Goal: Use online tool/utility: Utilize a website feature to perform a specific function

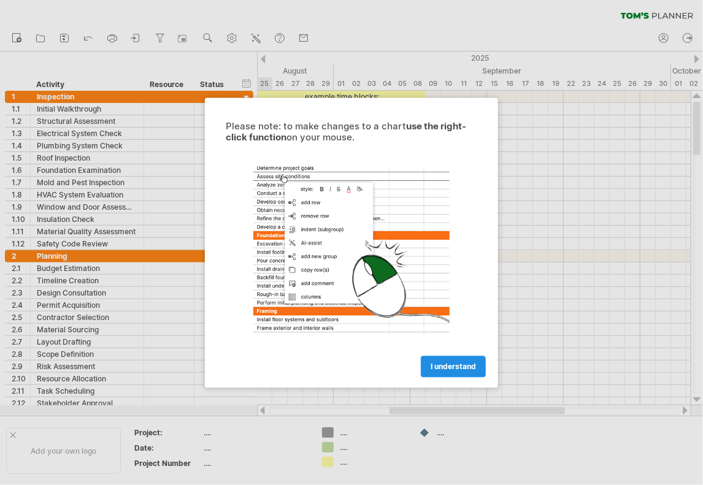
click at [457, 362] on span "I understand" at bounding box center [453, 366] width 45 height 9
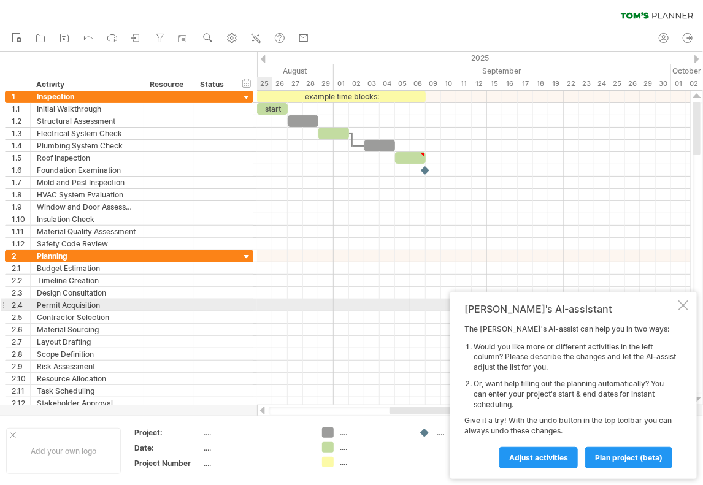
click at [685, 301] on div at bounding box center [684, 306] width 10 height 10
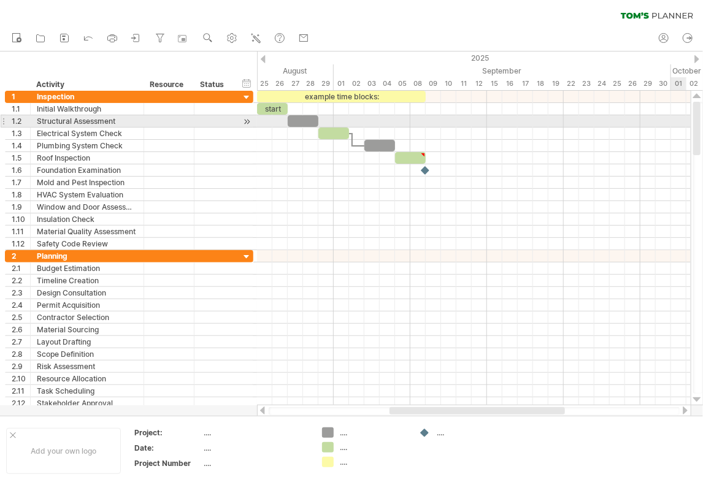
click at [700, 127] on div at bounding box center [697, 128] width 7 height 53
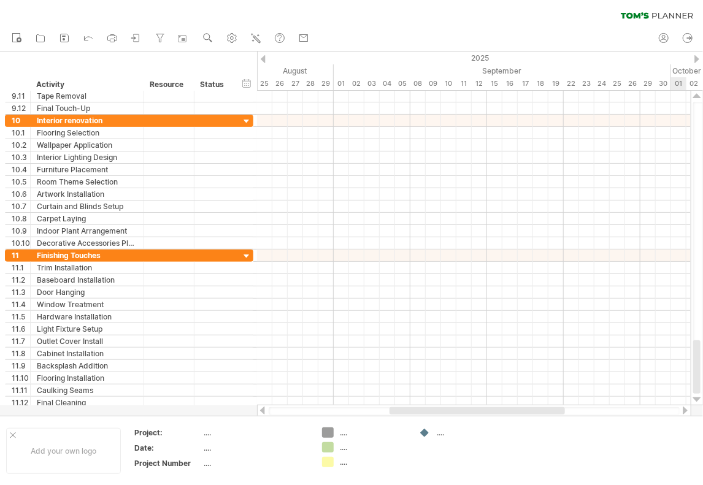
drag, startPoint x: 700, startPoint y: 127, endPoint x: 714, endPoint y: 373, distance: 246.5
click at [703, 373] on html "progress(100%) Trying to reach [DOMAIN_NAME] Connected again... 0% clear filter…" at bounding box center [351, 244] width 703 height 488
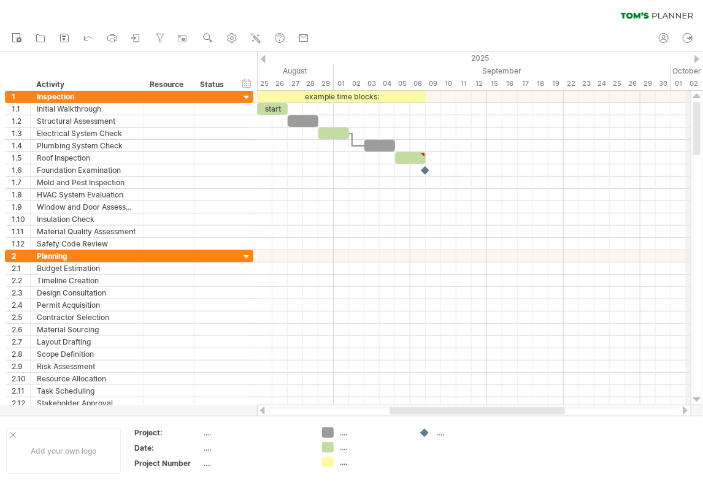
drag, startPoint x: 696, startPoint y: 343, endPoint x: 697, endPoint y: 80, distance: 262.7
click at [697, 80] on div "Trying to reach [DOMAIN_NAME] Connected again... 0% clear filter new 1" at bounding box center [351, 242] width 703 height 485
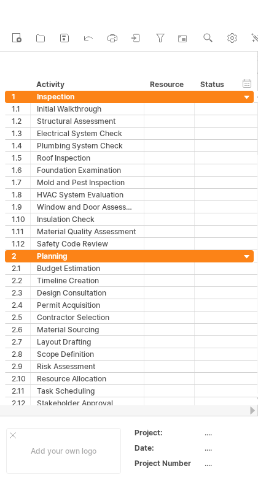
click at [88, 7] on div "clear filter reapply filter" at bounding box center [200, 13] width 401 height 26
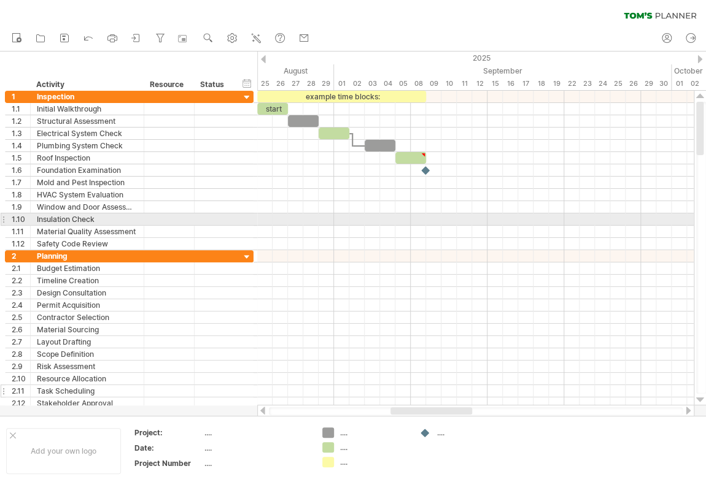
click at [53, 385] on div "Task Scheduling" at bounding box center [87, 391] width 101 height 12
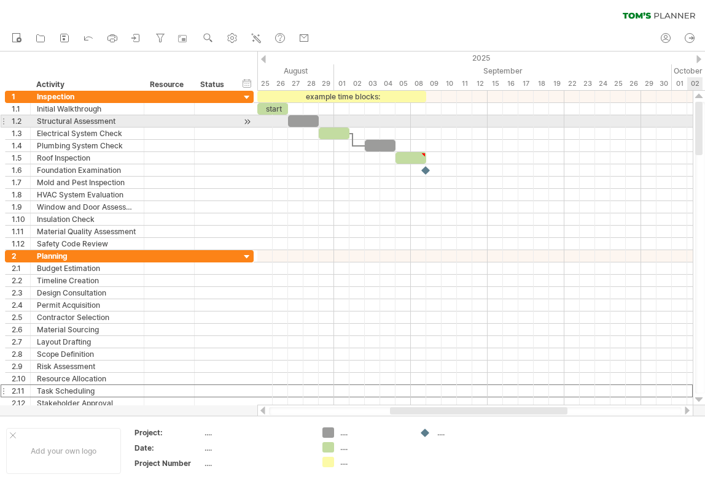
click at [698, 120] on div at bounding box center [698, 128] width 7 height 53
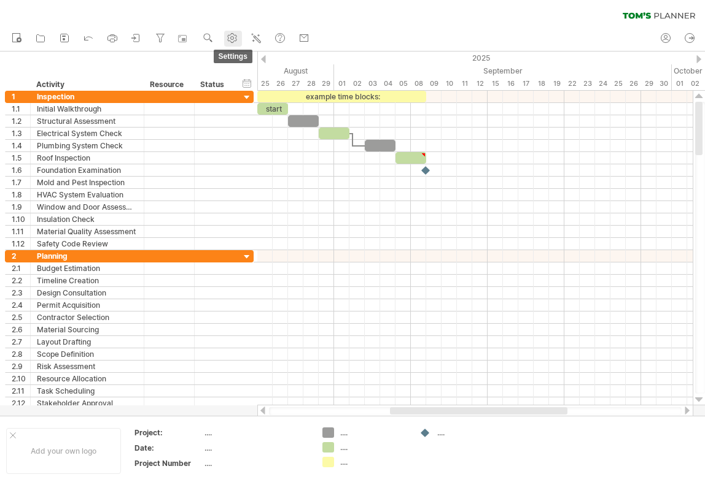
click at [236, 39] on use at bounding box center [232, 38] width 12 height 12
select select "*"
select select "**"
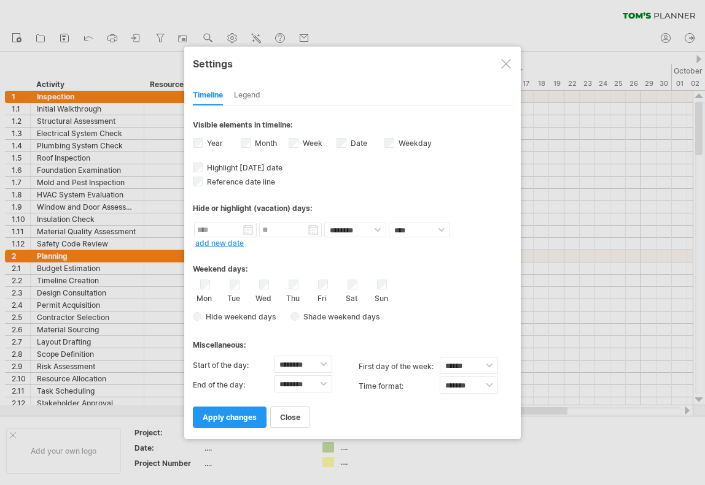
click at [252, 98] on div "Legend" at bounding box center [247, 96] width 26 height 20
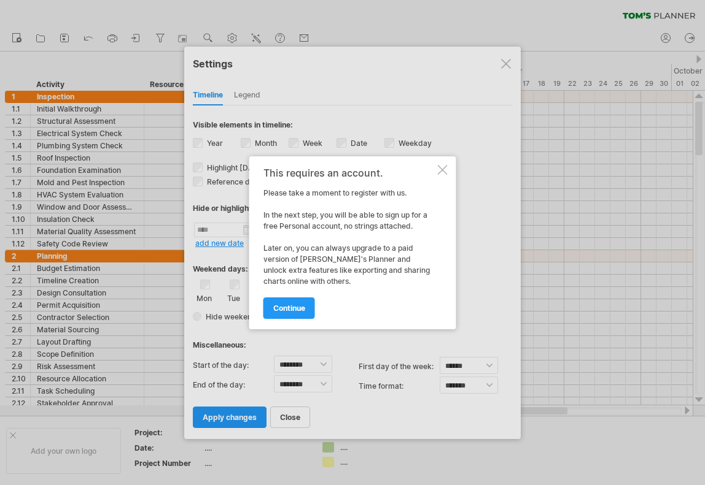
click at [443, 175] on div "This requires an account. Please take a moment to register with us. In the next…" at bounding box center [352, 243] width 207 height 173
click at [442, 171] on div at bounding box center [443, 170] width 10 height 10
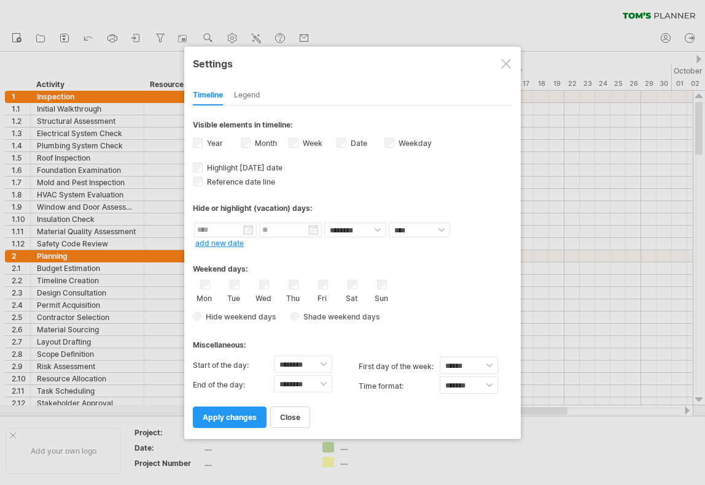
click at [508, 63] on div at bounding box center [506, 64] width 10 height 10
